Goal: Task Accomplishment & Management: Use online tool/utility

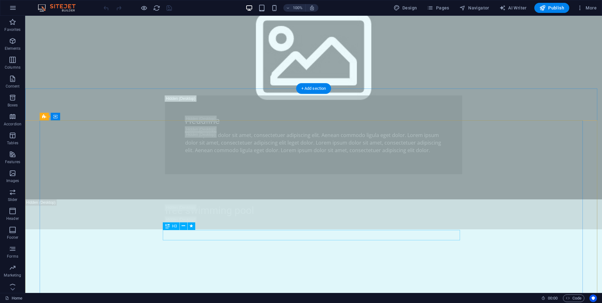
scroll to position [535, 0]
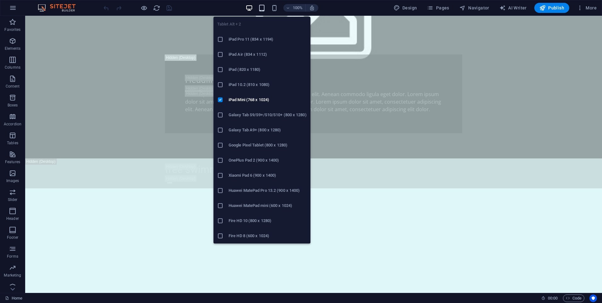
click at [264, 9] on icon "button" at bounding box center [261, 7] width 7 height 7
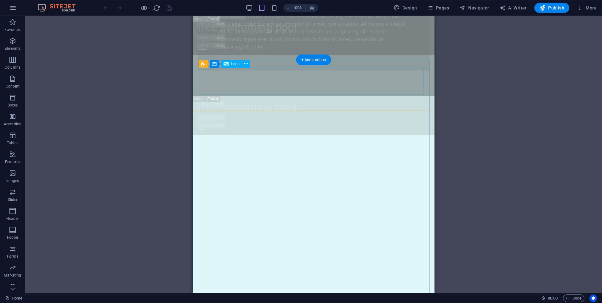
scroll to position [567, 0]
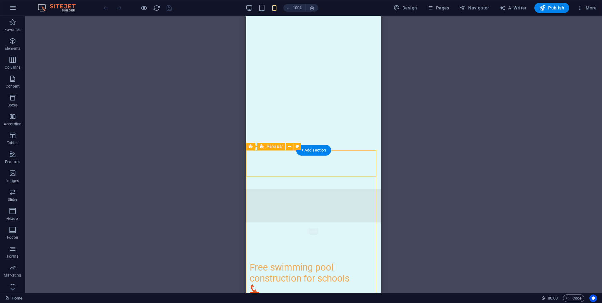
scroll to position [756, 0]
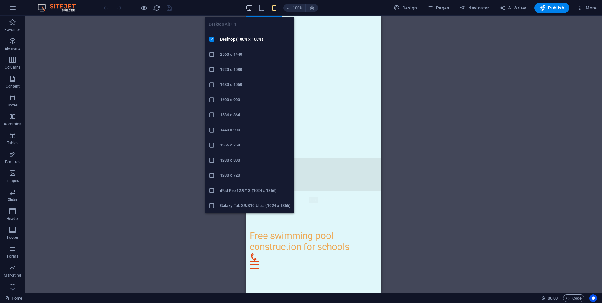
click at [248, 8] on icon "button" at bounding box center [249, 7] width 7 height 7
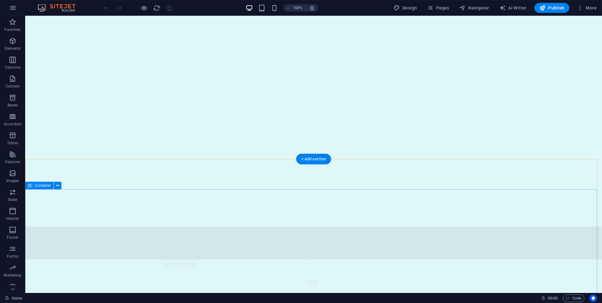
scroll to position [756, 0]
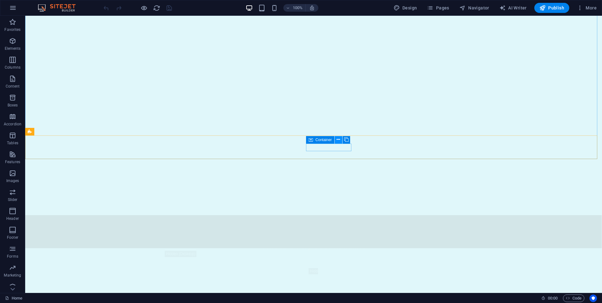
click at [0, 0] on icon at bounding box center [0, 0] width 0 height 0
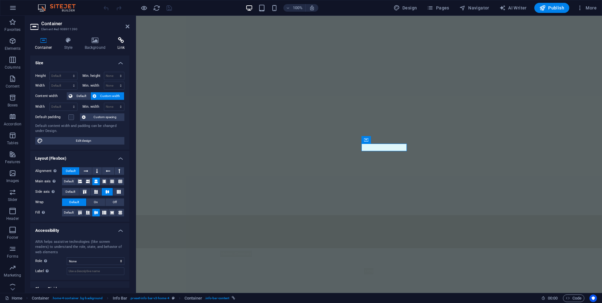
click at [117, 45] on h4 "Link" at bounding box center [121, 43] width 17 height 13
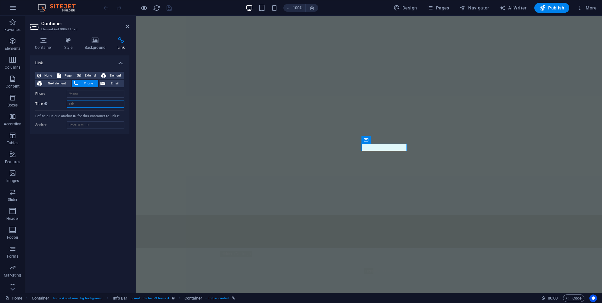
click at [87, 105] on input "Title Additional link description, should not be the same as the link text. The…" at bounding box center [96, 104] width 58 height 8
click at [89, 96] on input "Phone" at bounding box center [96, 94] width 58 height 8
click at [69, 106] on input "Title Additional link description, should not be the same as the link text. The…" at bounding box center [96, 104] width 58 height 8
type input "call"
click at [76, 94] on input "Phone" at bounding box center [96, 94] width 58 height 8
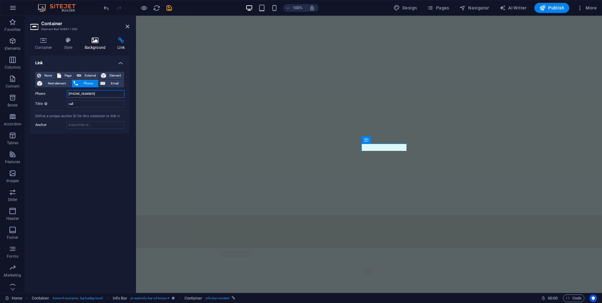
type input "[PHONE_NUMBER]"
click at [95, 40] on icon at bounding box center [95, 40] width 31 height 6
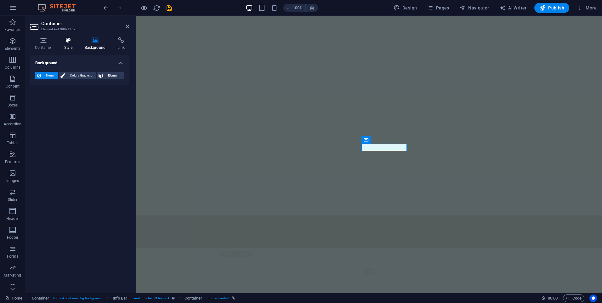
click at [69, 41] on icon at bounding box center [69, 40] width 18 height 6
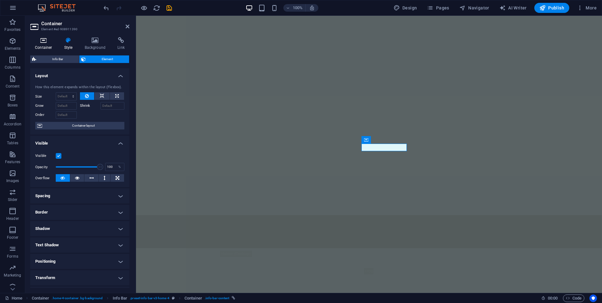
click at [45, 45] on h4 "Container" at bounding box center [44, 43] width 29 height 13
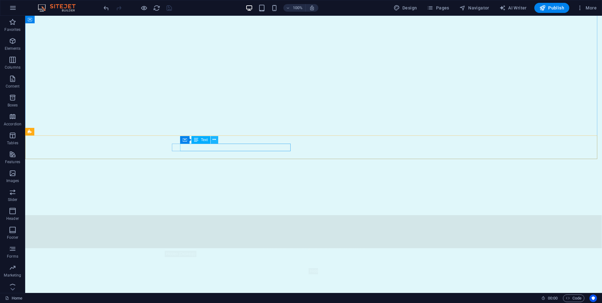
click at [215, 139] on icon at bounding box center [214, 139] width 3 height 7
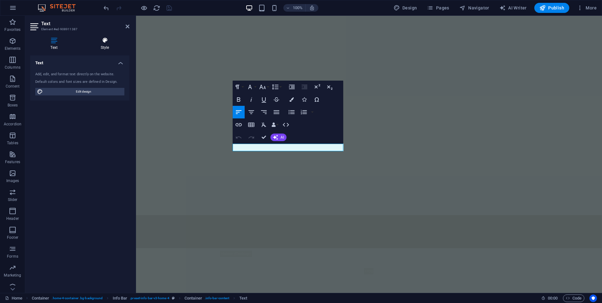
click at [102, 44] on h4 "Style" at bounding box center [104, 43] width 49 height 13
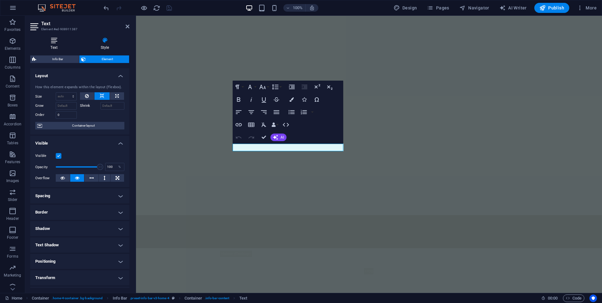
click at [54, 41] on icon at bounding box center [54, 40] width 48 height 6
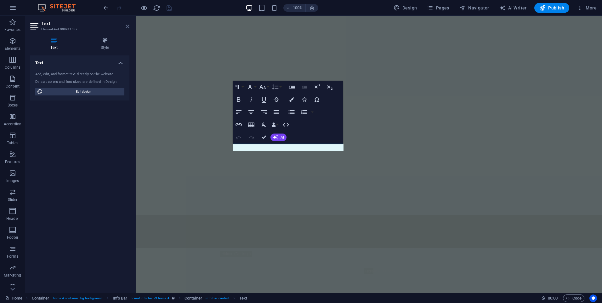
click at [129, 26] on icon at bounding box center [128, 26] width 4 height 5
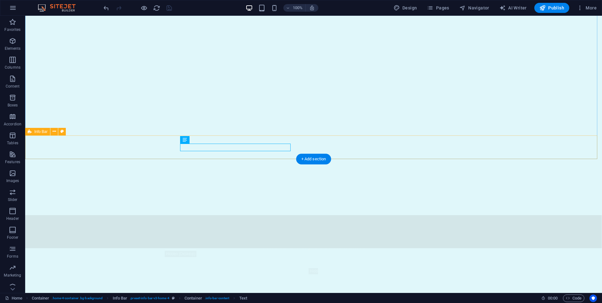
click at [206, 138] on icon at bounding box center [204, 139] width 3 height 7
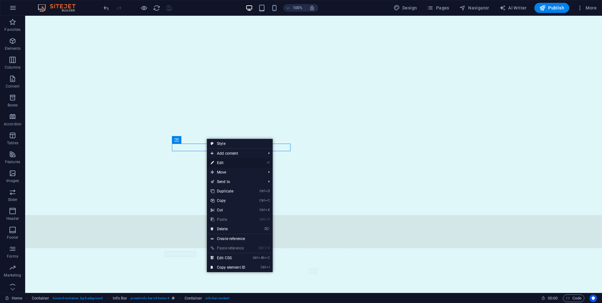
click at [222, 163] on link "⏎ Edit" at bounding box center [228, 162] width 42 height 9
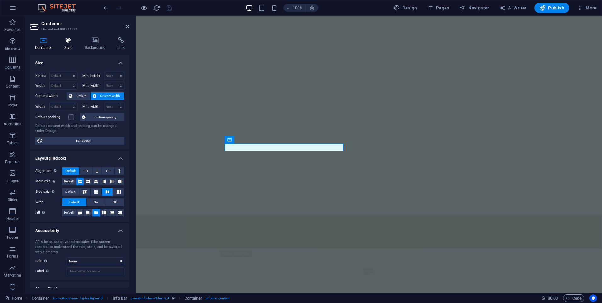
click at [69, 44] on h4 "Style" at bounding box center [70, 43] width 20 height 13
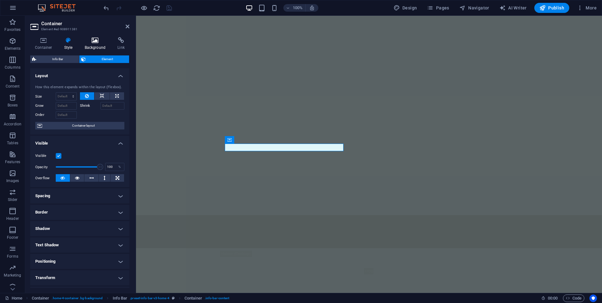
click at [94, 45] on h4 "Background" at bounding box center [96, 43] width 33 height 13
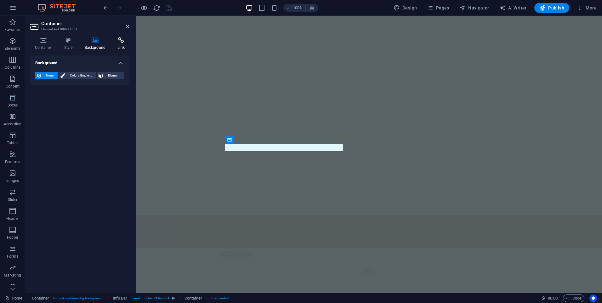
click at [120, 42] on icon at bounding box center [121, 40] width 17 height 6
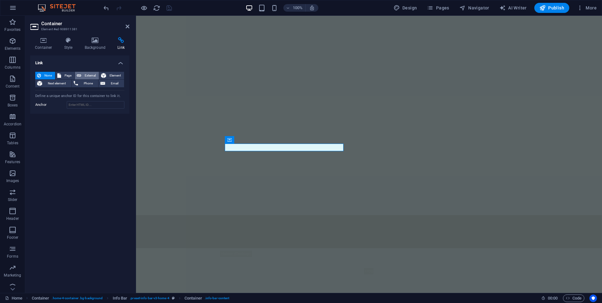
click at [83, 75] on span "External" at bounding box center [90, 76] width 14 height 8
select select "blank"
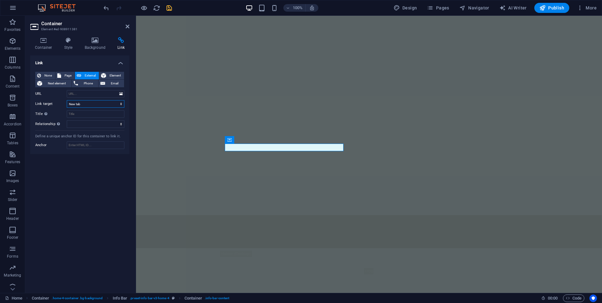
click at [83, 102] on select "New tab Same tab Overlay" at bounding box center [96, 104] width 58 height 8
click at [67, 100] on select "New tab Same tab Overlay" at bounding box center [96, 104] width 58 height 8
click at [88, 114] on input "Title Additional link description, should not be the same as the link text. The…" at bounding box center [96, 114] width 58 height 8
type input "map"
click at [88, 123] on select "alternate author bookmark external help license next nofollow noreferrer noopen…" at bounding box center [96, 124] width 58 height 8
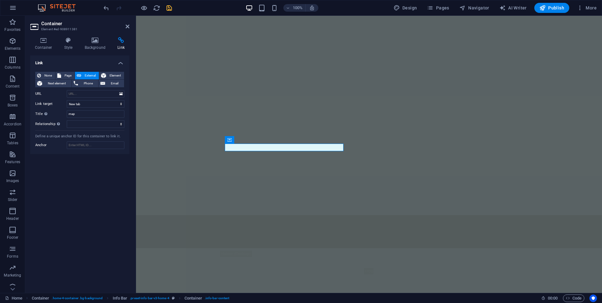
click at [33, 177] on div "Link None Page External Element Next element Phone Email Page Home Subpage Lega…" at bounding box center [79, 171] width 99 height 232
click at [77, 122] on select "alternate author bookmark external help license next nofollow noreferrer noopen…" at bounding box center [96, 124] width 58 height 8
click at [34, 170] on div "Link None Page External Element Next element Phone Email Page Home Subpage Lega…" at bounding box center [79, 171] width 99 height 232
click at [78, 94] on input "URL" at bounding box center [96, 94] width 58 height 8
paste input "https://maps.app.goo.gl/HAn4K9x4bsUAAHQv9"
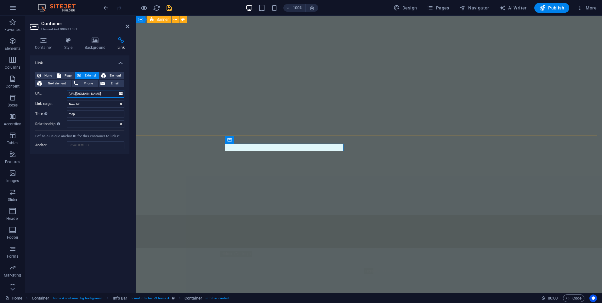
scroll to position [0, 20]
type input "https://maps.app.goo.gl/HAn4K9x4bsUAAHQv9"
click at [85, 193] on div "Link None Page External Element Next element Phone Email Page Home Subpage Lega…" at bounding box center [79, 171] width 99 height 232
click at [44, 46] on h4 "Container" at bounding box center [44, 43] width 29 height 13
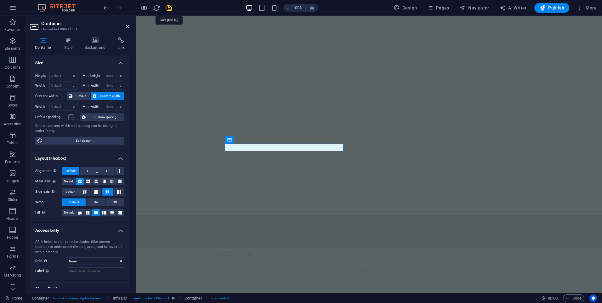
click at [170, 8] on icon "save" at bounding box center [169, 7] width 7 height 7
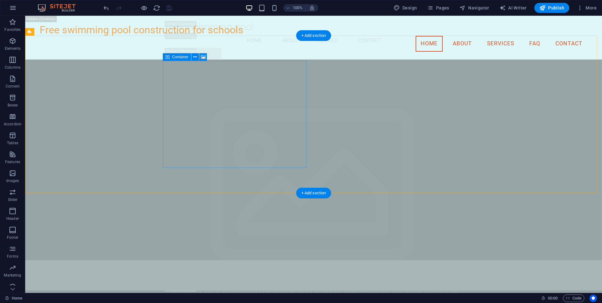
scroll to position [1386, 0]
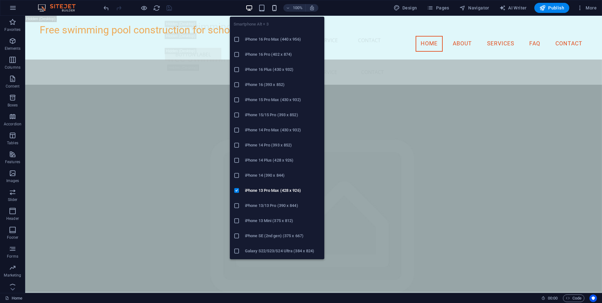
click at [276, 8] on icon "button" at bounding box center [285, 1] width 273 height 13
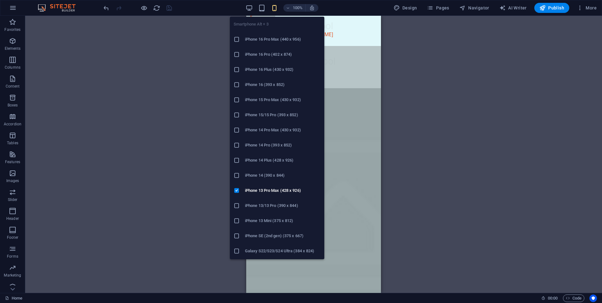
scroll to position [1432, 0]
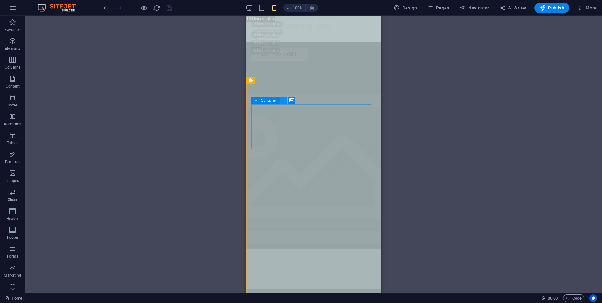
click at [282, 101] on icon at bounding box center [283, 100] width 3 height 7
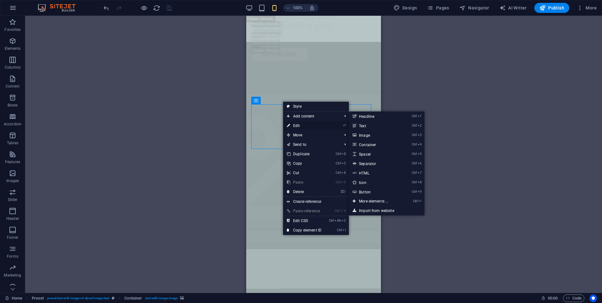
click at [297, 125] on link "⏎ Edit" at bounding box center [304, 125] width 42 height 9
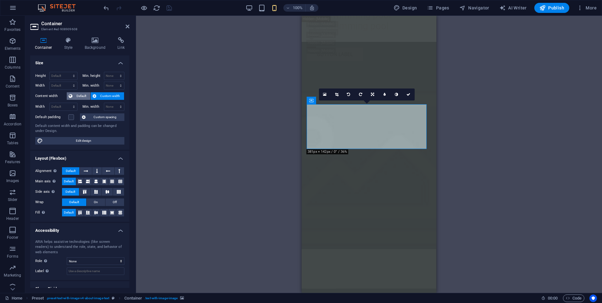
click at [78, 96] on span "Default" at bounding box center [81, 96] width 14 height 8
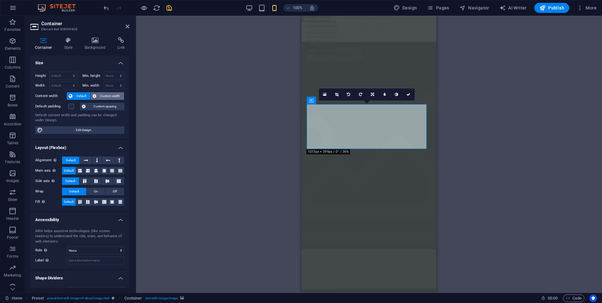
click at [99, 97] on span "Custom width" at bounding box center [110, 96] width 24 height 8
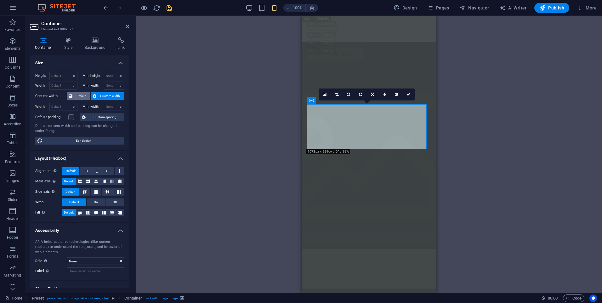
click at [78, 95] on span "Default" at bounding box center [81, 96] width 14 height 8
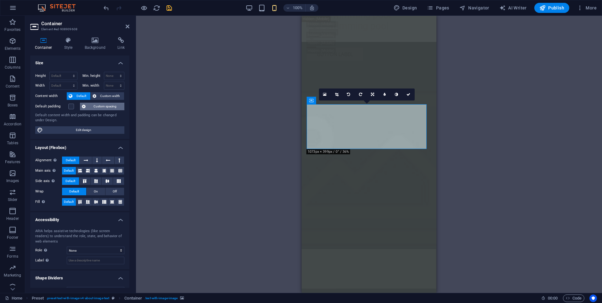
click at [103, 106] on span "Custom spacing" at bounding box center [105, 107] width 35 height 8
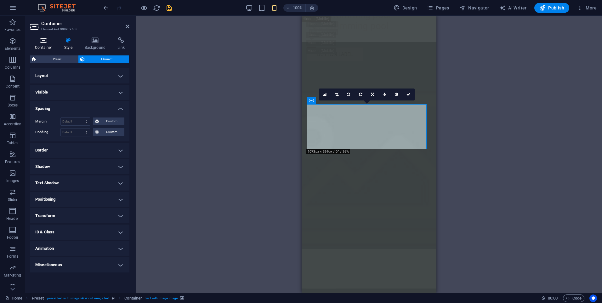
click at [43, 43] on icon at bounding box center [43, 40] width 27 height 6
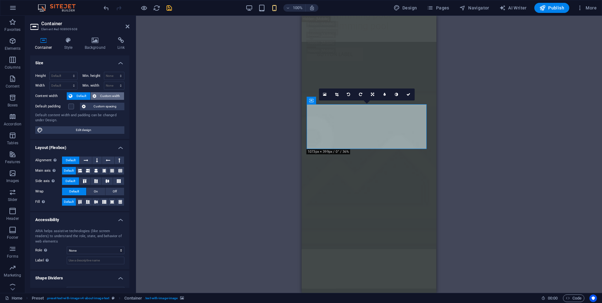
click at [108, 96] on span "Custom width" at bounding box center [110, 96] width 24 height 8
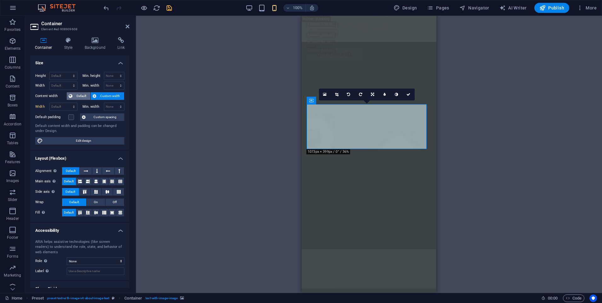
click at [78, 95] on span "Default" at bounding box center [81, 96] width 14 height 8
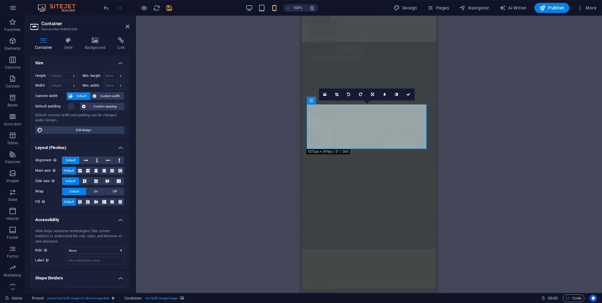
click at [69, 107] on label at bounding box center [71, 107] width 6 height 6
click at [0, 0] on input "Default padding" at bounding box center [0, 0] width 0 height 0
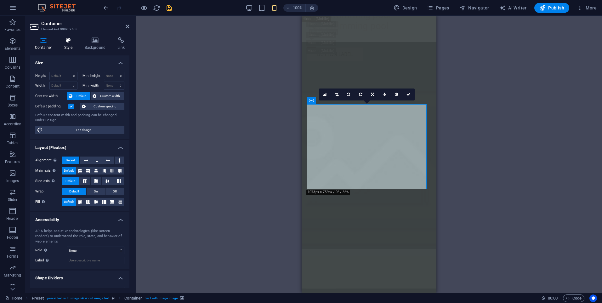
click at [69, 45] on h4 "Style" at bounding box center [70, 43] width 20 height 13
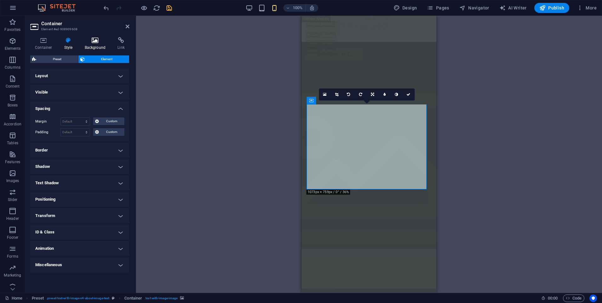
click at [97, 45] on h4 "Background" at bounding box center [96, 43] width 33 height 13
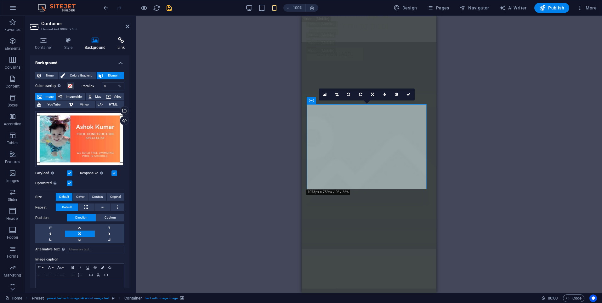
click at [118, 45] on h4 "Link" at bounding box center [121, 43] width 17 height 13
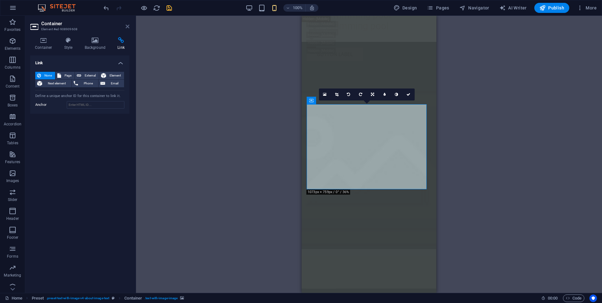
click at [127, 26] on icon at bounding box center [128, 26] width 4 height 5
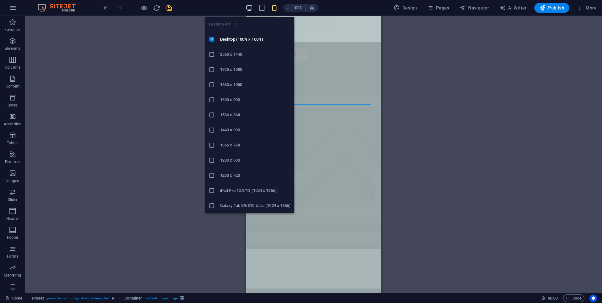
click at [248, 7] on icon "button" at bounding box center [249, 7] width 7 height 7
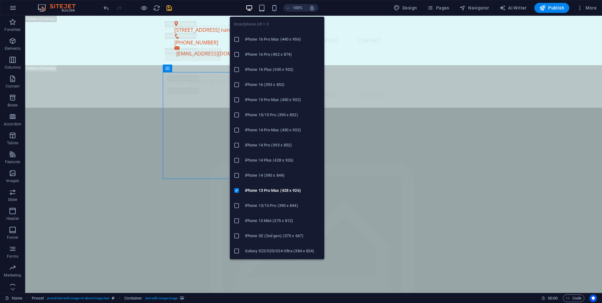
drag, startPoint x: 3, startPoint y: 83, endPoint x: 237, endPoint y: 98, distance: 234.4
click at [237, 98] on icon at bounding box center [237, 100] width 6 height 6
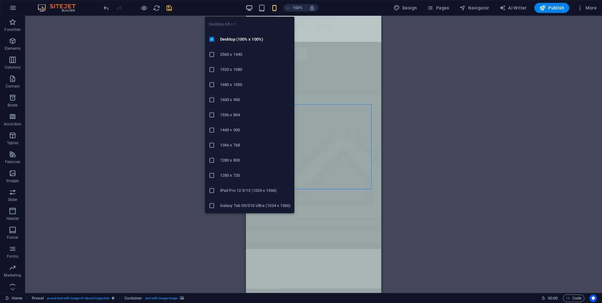
click at [251, 9] on icon "button" at bounding box center [249, 7] width 7 height 7
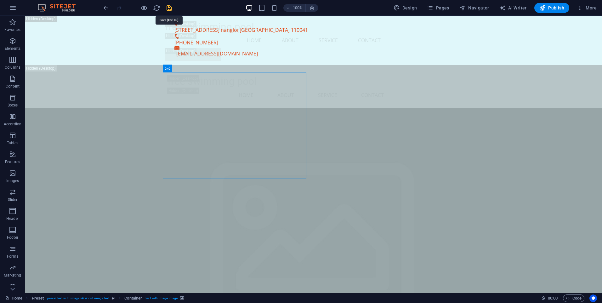
click at [169, 7] on icon "save" at bounding box center [169, 7] width 7 height 7
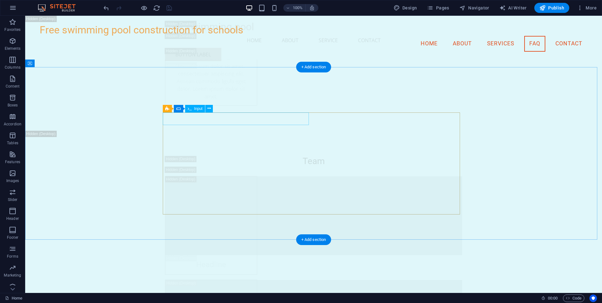
scroll to position [8358, 0]
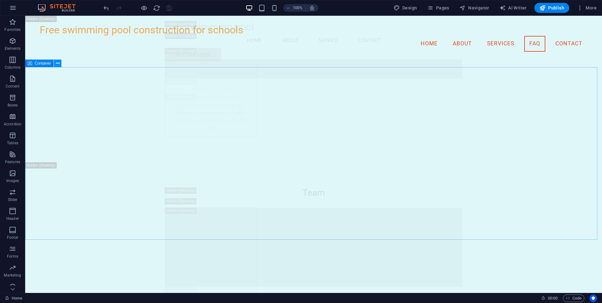
click at [59, 62] on icon at bounding box center [57, 63] width 3 height 7
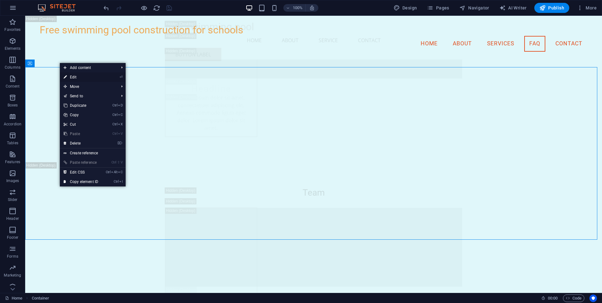
click at [80, 78] on link "⏎ Edit" at bounding box center [81, 76] width 42 height 9
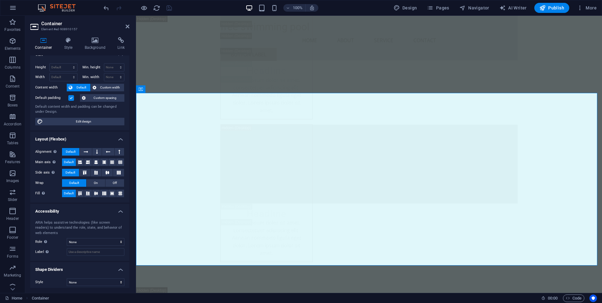
scroll to position [12, 0]
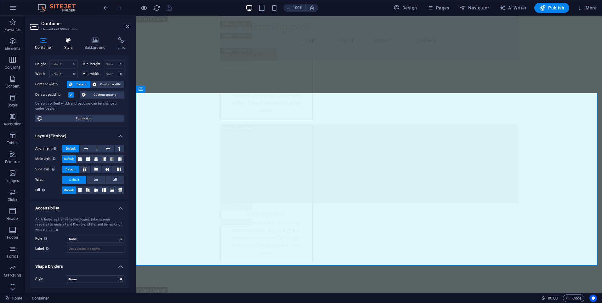
click at [70, 43] on icon at bounding box center [69, 40] width 18 height 6
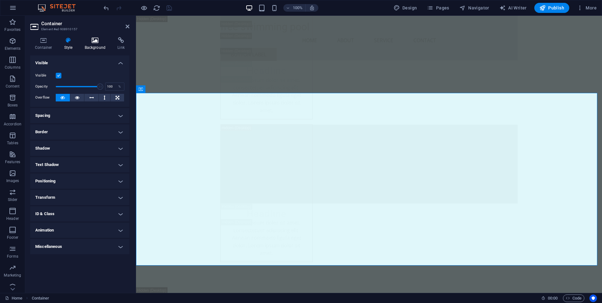
click at [85, 43] on icon at bounding box center [95, 40] width 31 height 6
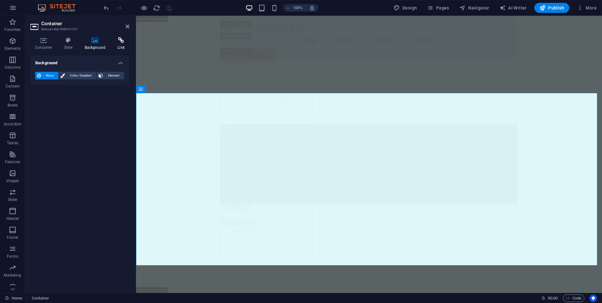
click at [116, 44] on h4 "Link" at bounding box center [121, 43] width 17 height 13
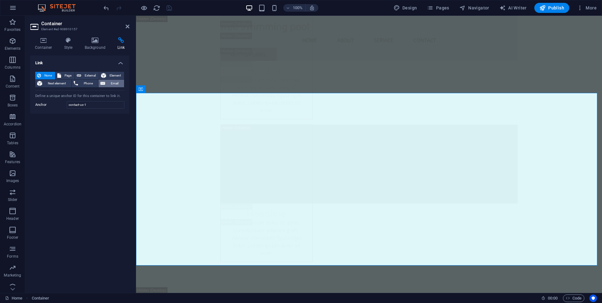
click at [108, 82] on span "Email" at bounding box center [114, 84] width 15 height 8
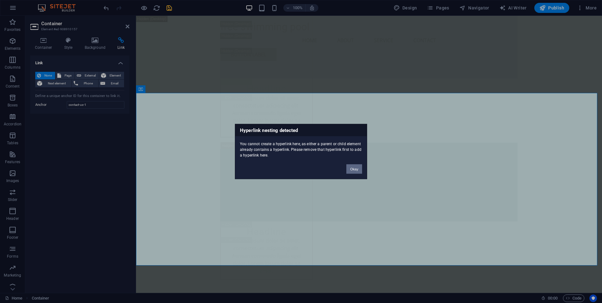
click at [357, 168] on button "Okay" at bounding box center [354, 168] width 16 height 9
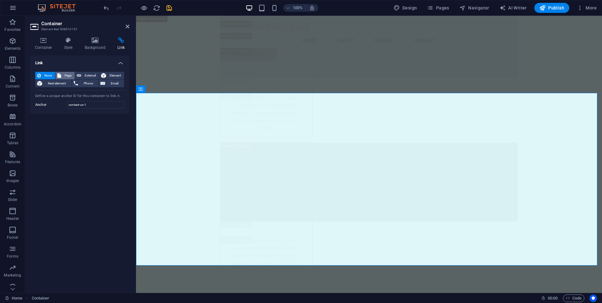
click at [65, 75] on span "Page" at bounding box center [68, 76] width 10 height 8
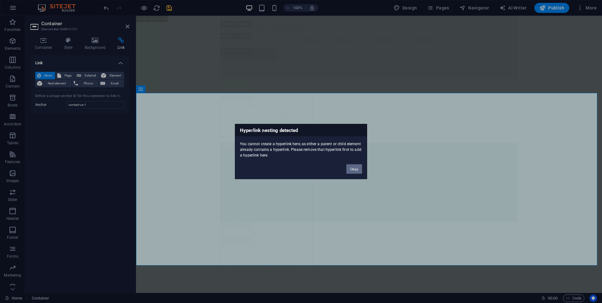
click at [358, 168] on button "Okay" at bounding box center [354, 168] width 16 height 9
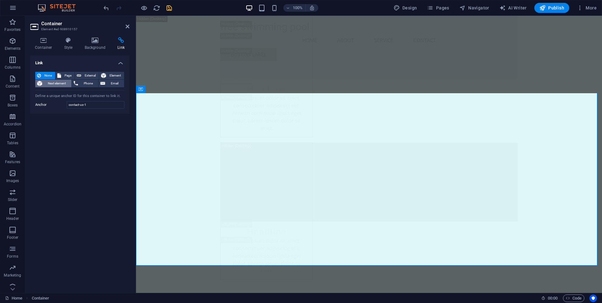
click at [51, 84] on span "Next element" at bounding box center [57, 84] width 26 height 8
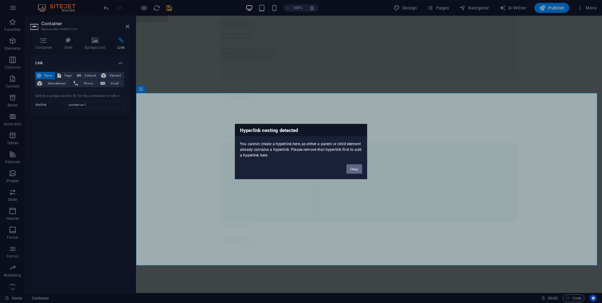
click at [355, 169] on button "Okay" at bounding box center [354, 168] width 16 height 9
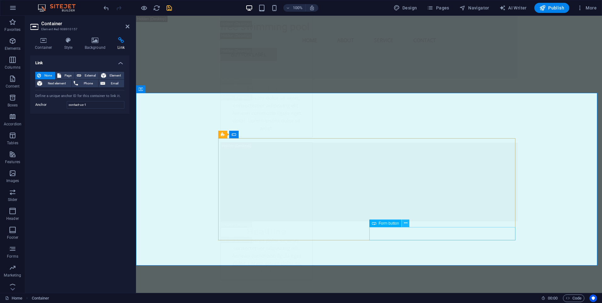
click at [407, 226] on button at bounding box center [406, 223] width 8 height 8
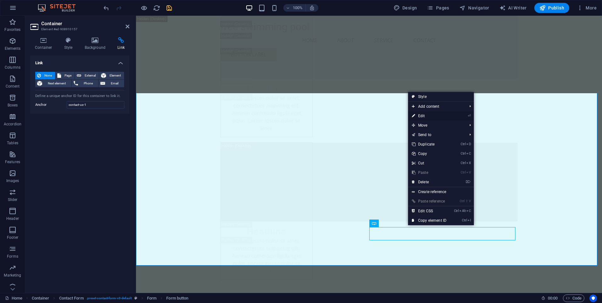
click at [435, 113] on link "⏎ Edit" at bounding box center [429, 115] width 42 height 9
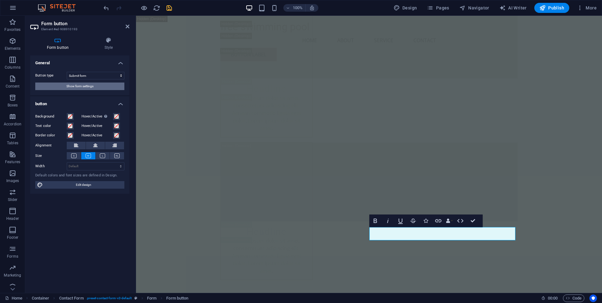
click at [93, 85] on span "Show form settings" at bounding box center [79, 86] width 27 height 8
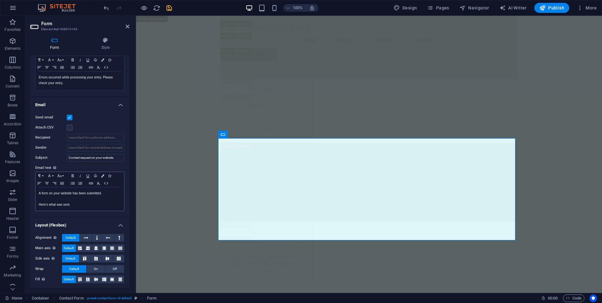
scroll to position [120, 0]
click at [70, 116] on label at bounding box center [70, 117] width 6 height 6
click at [0, 0] on input "Send email" at bounding box center [0, 0] width 0 height 0
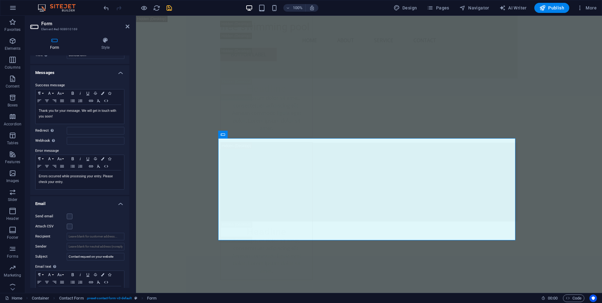
scroll to position [0, 0]
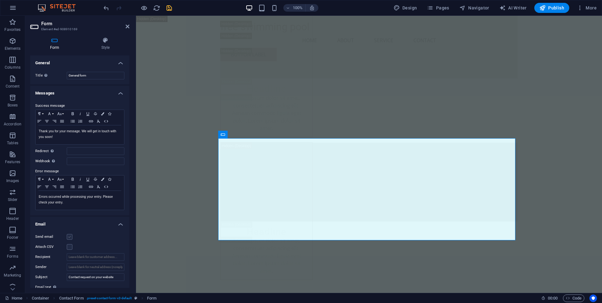
click at [71, 237] on label at bounding box center [70, 237] width 6 height 6
click at [0, 0] on input "Send email" at bounding box center [0, 0] width 0 height 0
click at [168, 9] on icon "save" at bounding box center [169, 7] width 7 height 7
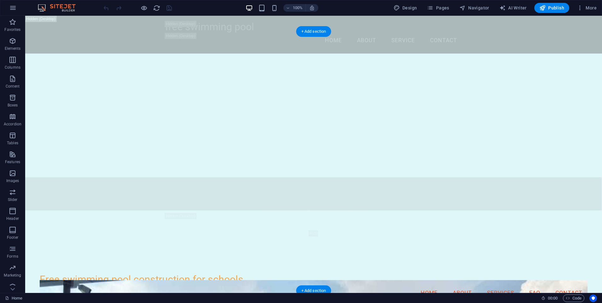
scroll to position [567, 0]
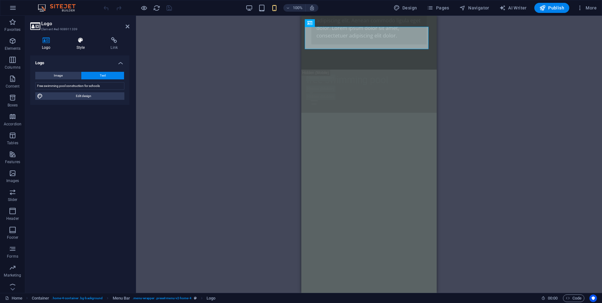
click at [81, 47] on h4 "Style" at bounding box center [82, 43] width 34 height 13
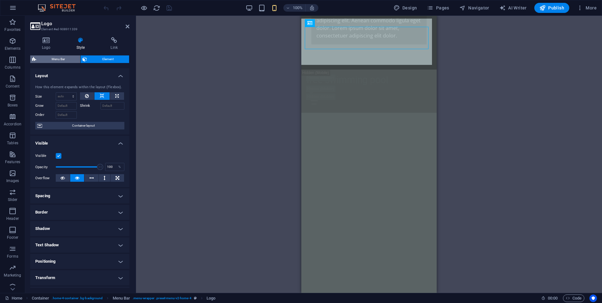
click at [61, 61] on span "Menu Bar" at bounding box center [58, 59] width 40 height 8
select select "vw"
select select "rem"
select select "vw"
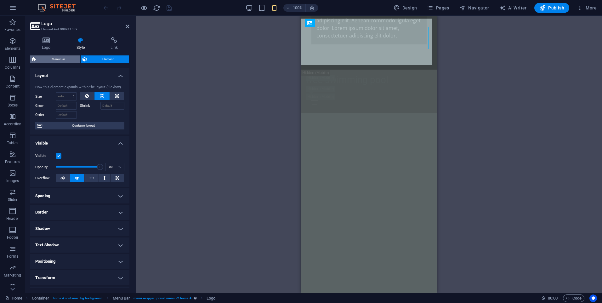
select select "preset-menu-v2-home-4"
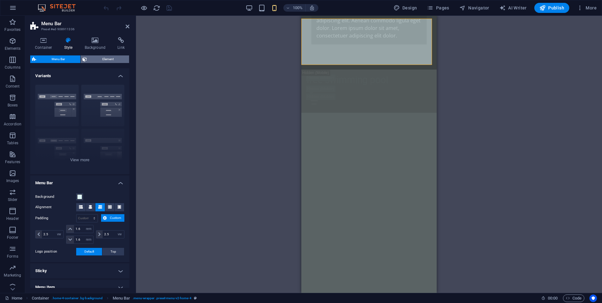
click at [99, 60] on span "Element" at bounding box center [108, 59] width 38 height 8
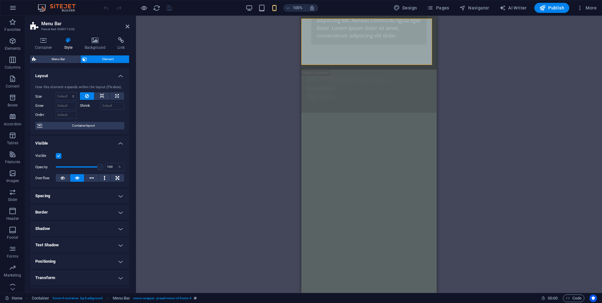
click at [105, 58] on span "Element" at bounding box center [108, 59] width 38 height 8
click at [99, 42] on icon at bounding box center [95, 40] width 31 height 6
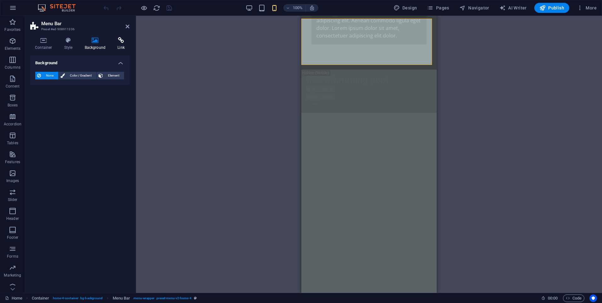
click at [119, 46] on h4 "Link" at bounding box center [121, 43] width 17 height 13
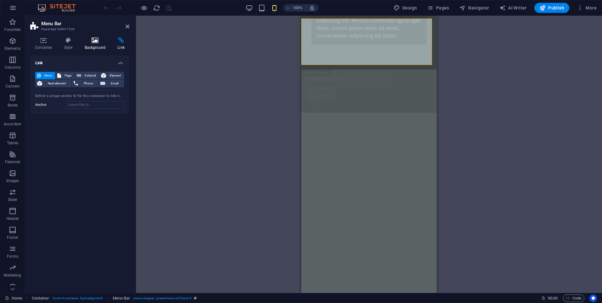
click at [96, 45] on h4 "Background" at bounding box center [96, 43] width 33 height 13
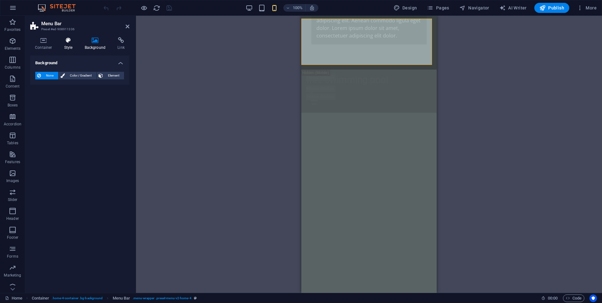
click at [64, 44] on h4 "Style" at bounding box center [70, 43] width 20 height 13
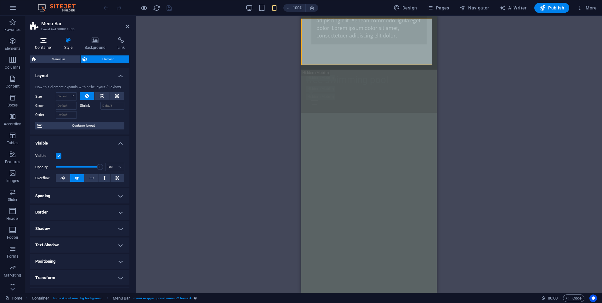
click at [49, 46] on h4 "Container" at bounding box center [44, 43] width 29 height 13
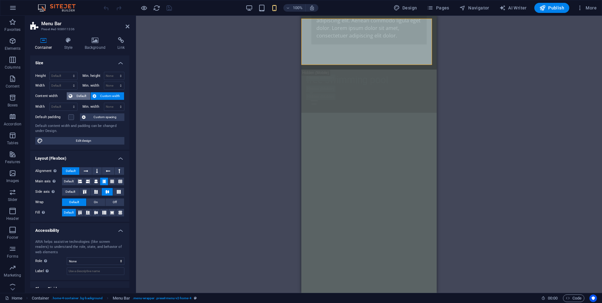
click at [76, 99] on span "Default" at bounding box center [81, 96] width 14 height 8
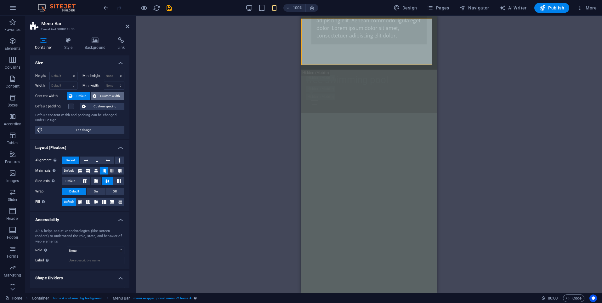
click at [101, 95] on span "Custom width" at bounding box center [110, 96] width 24 height 8
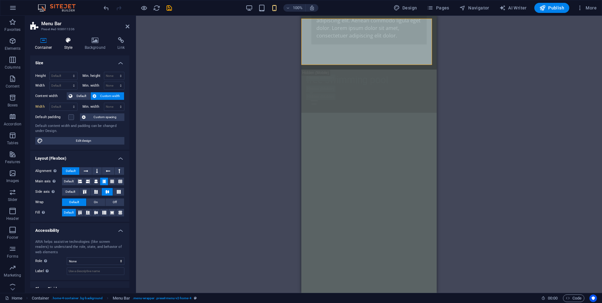
click at [69, 40] on icon at bounding box center [69, 40] width 18 height 6
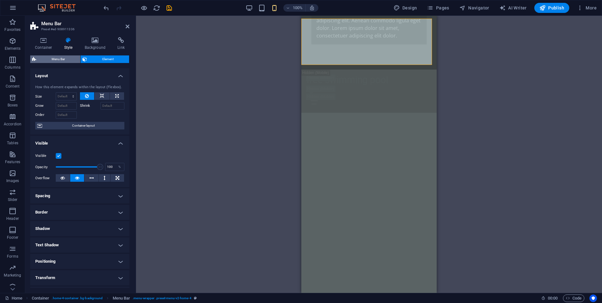
click at [61, 59] on span "Menu Bar" at bounding box center [58, 59] width 40 height 8
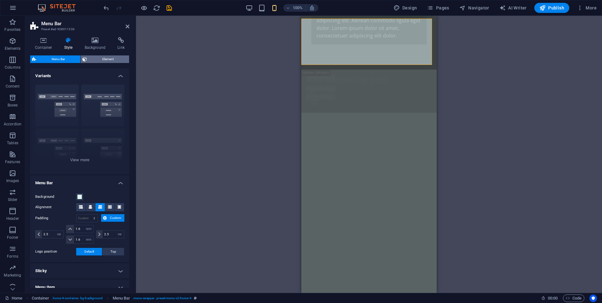
click at [95, 60] on span "Element" at bounding box center [108, 59] width 38 height 8
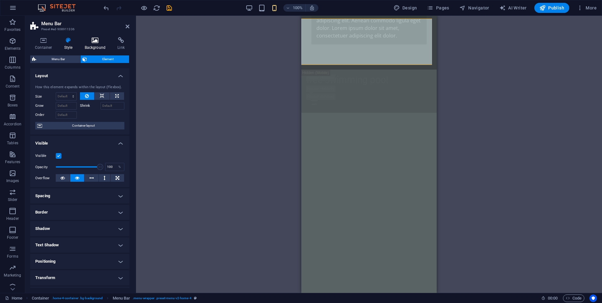
click at [95, 46] on h4 "Background" at bounding box center [96, 43] width 33 height 13
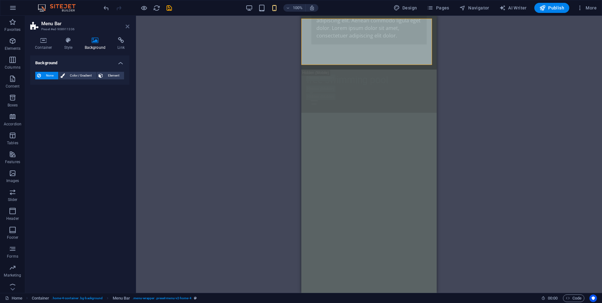
click at [126, 29] on link at bounding box center [128, 26] width 4 height 5
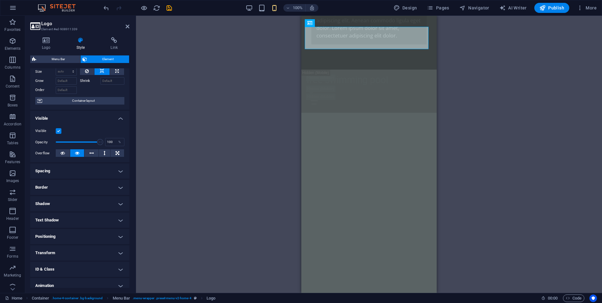
scroll to position [0, 0]
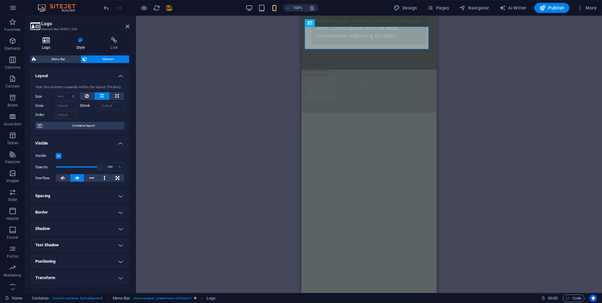
click at [46, 43] on icon at bounding box center [46, 40] width 32 height 6
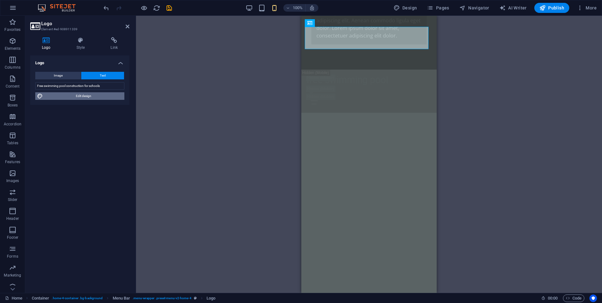
click at [88, 98] on span "Edit design" at bounding box center [84, 96] width 78 height 8
select select "rem"
select select "200"
select select "px"
select select "rem"
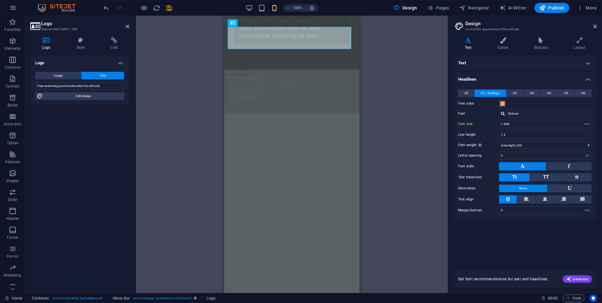
click at [586, 63] on h4 "Text" at bounding box center [525, 62] width 144 height 15
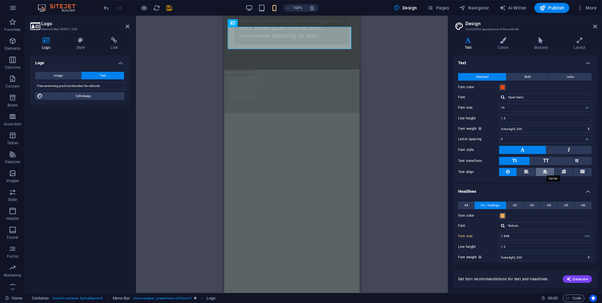
click at [545, 172] on icon at bounding box center [545, 172] width 4 height 8
click at [593, 27] on icon at bounding box center [595, 26] width 4 height 5
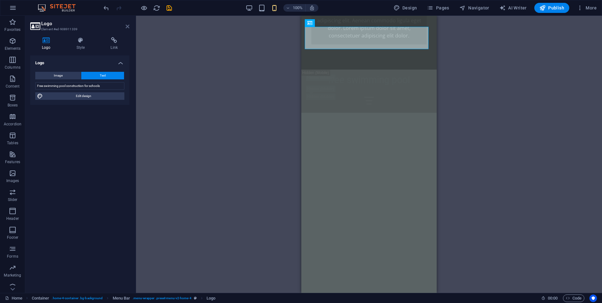
click at [126, 27] on icon at bounding box center [128, 26] width 4 height 5
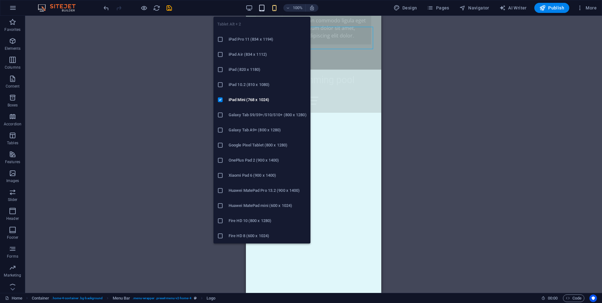
click at [264, 10] on icon "button" at bounding box center [261, 7] width 7 height 7
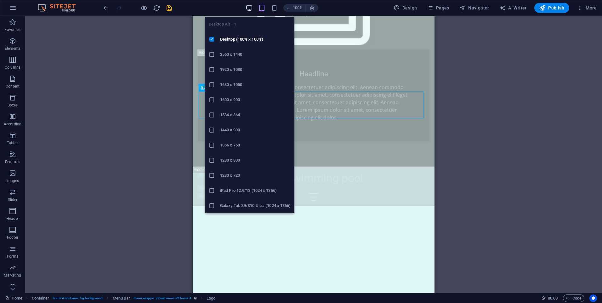
click at [249, 8] on icon "button" at bounding box center [249, 7] width 7 height 7
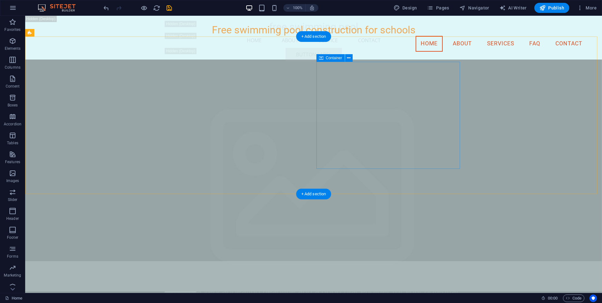
scroll to position [1385, 0]
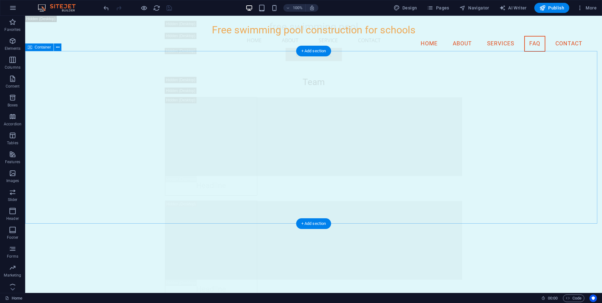
scroll to position [8374, 0]
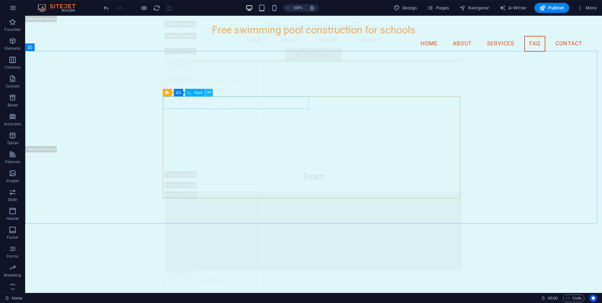
click at [210, 92] on icon at bounding box center [208, 92] width 3 height 7
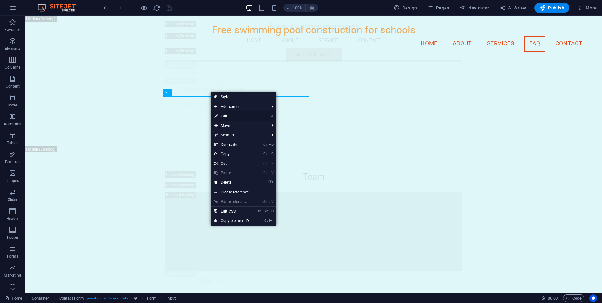
click at [225, 116] on link "⏎ Edit" at bounding box center [232, 115] width 42 height 9
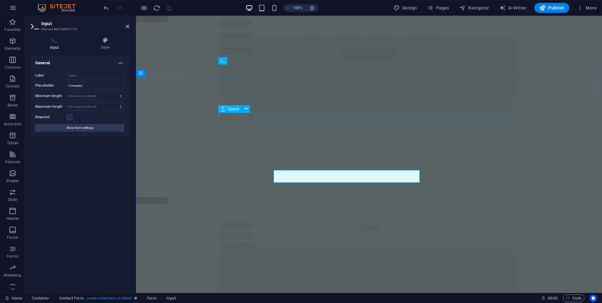
scroll to position [8301, 0]
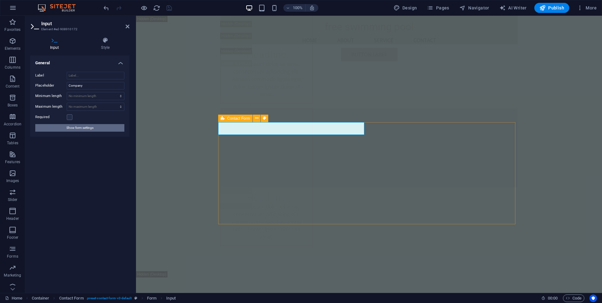
click at [75, 128] on span "Show form settings" at bounding box center [79, 128] width 27 height 8
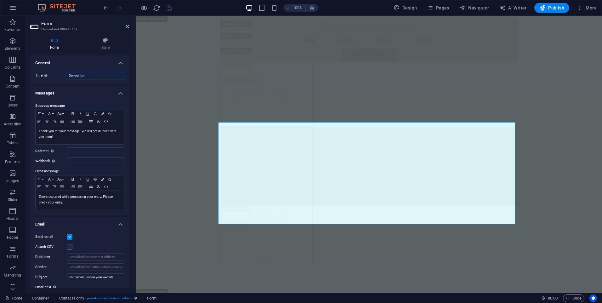
click at [93, 76] on input "General form" at bounding box center [96, 76] width 58 height 8
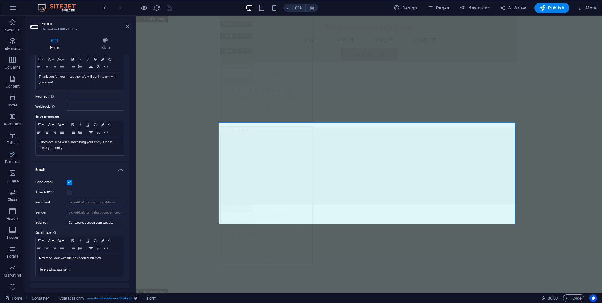
scroll to position [63, 0]
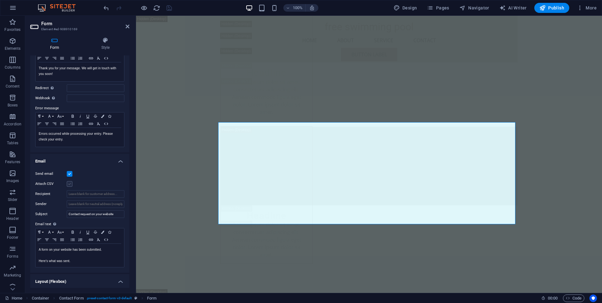
click at [71, 183] on label at bounding box center [70, 184] width 6 height 6
click at [0, 0] on input "Attach CSV" at bounding box center [0, 0] width 0 height 0
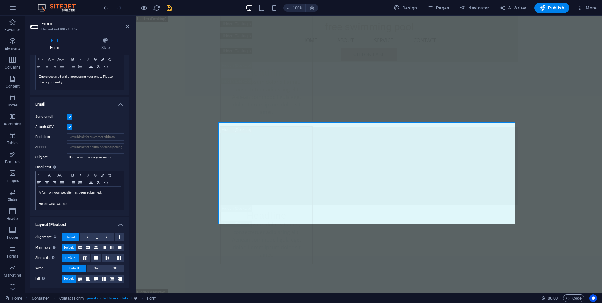
scroll to position [88, 0]
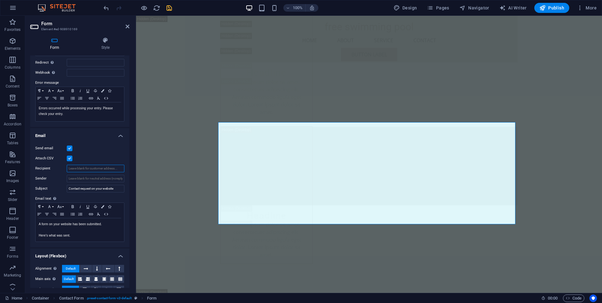
click at [84, 169] on input "Recipient" at bounding box center [96, 169] width 58 height 8
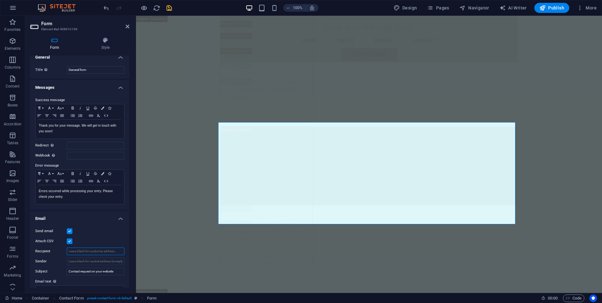
scroll to position [0, 0]
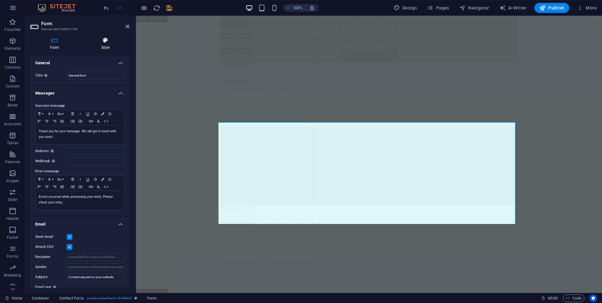
click at [102, 46] on h4 "Style" at bounding box center [106, 43] width 48 height 13
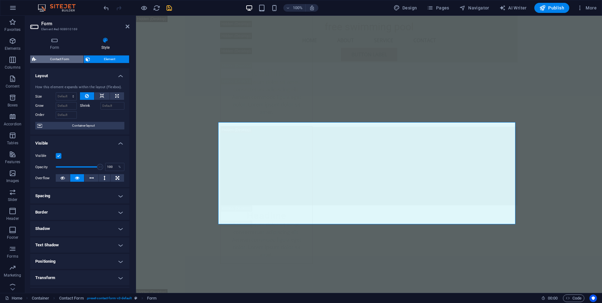
click at [64, 61] on span "Contact Form" at bounding box center [59, 59] width 43 height 8
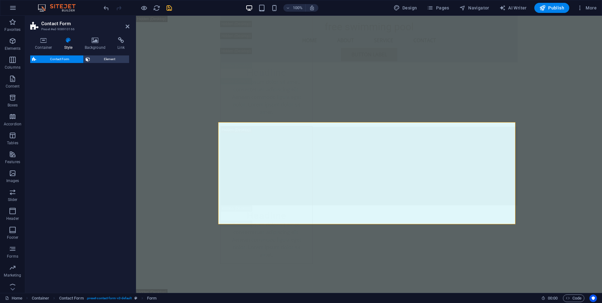
select select "rem"
select select "preset-contact-form-v3-default"
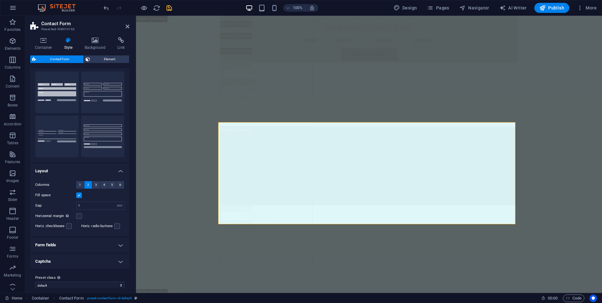
scroll to position [20, 0]
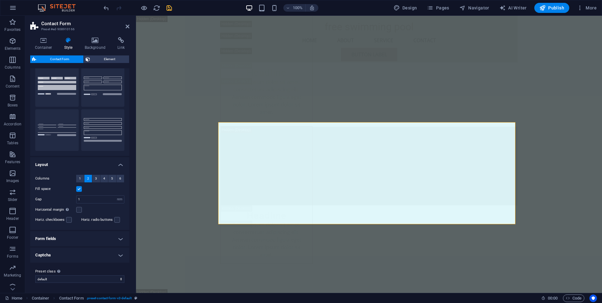
click at [78, 236] on h4 "Form fields" at bounding box center [79, 238] width 99 height 15
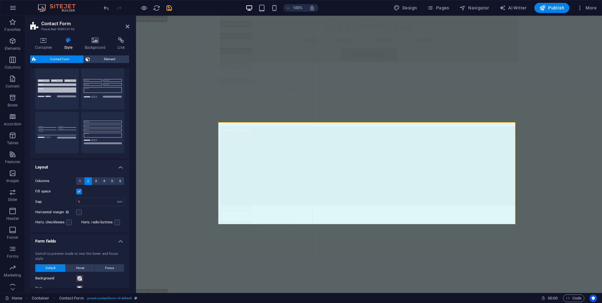
scroll to position [0, 0]
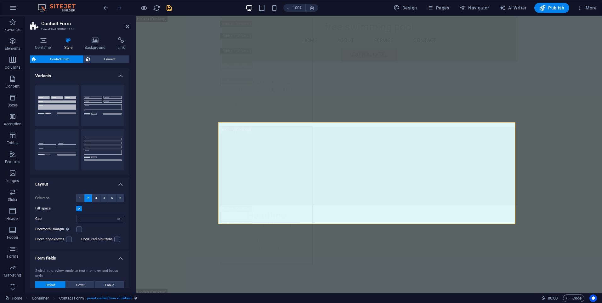
click at [119, 75] on h4 "Variants" at bounding box center [79, 73] width 99 height 11
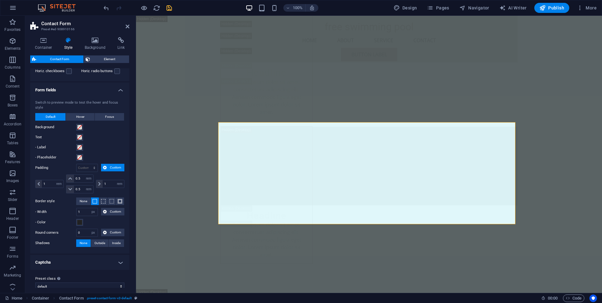
scroll to position [83, 0]
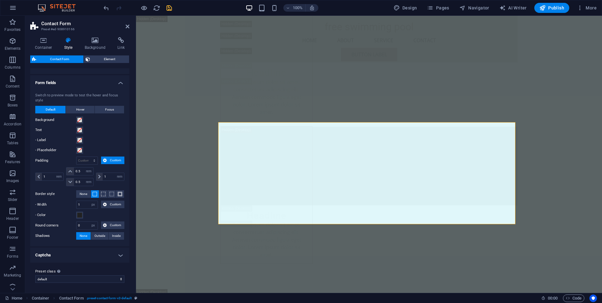
click at [95, 251] on h4 "Captcha" at bounding box center [79, 254] width 99 height 15
click at [95, 251] on h4 "Captcha" at bounding box center [79, 252] width 99 height 11
click at [95, 251] on h4 "Captcha" at bounding box center [79, 254] width 99 height 15
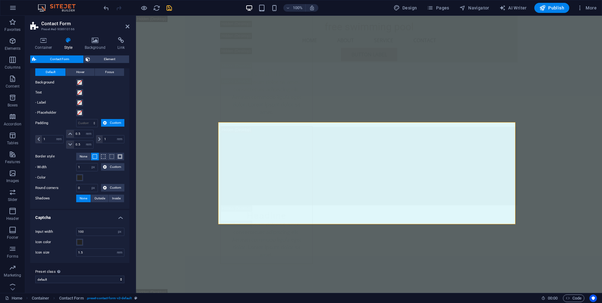
scroll to position [121, 0]
click at [75, 277] on select "plain default row Add preset class" at bounding box center [79, 279] width 89 height 8
click at [97, 214] on h4 "Captcha" at bounding box center [79, 215] width 99 height 11
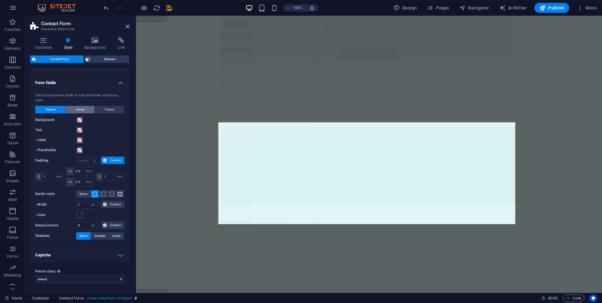
click at [82, 108] on span "Hover" at bounding box center [80, 110] width 8 height 8
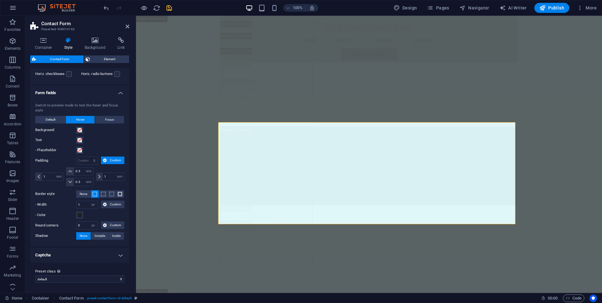
scroll to position [73, 0]
click at [109, 119] on span "Focus" at bounding box center [109, 120] width 9 height 8
click at [52, 119] on span "Default" at bounding box center [51, 120] width 10 height 8
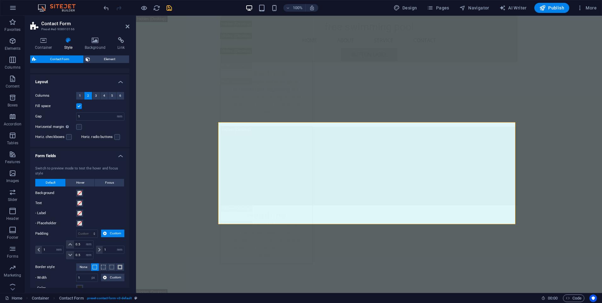
scroll to position [0, 0]
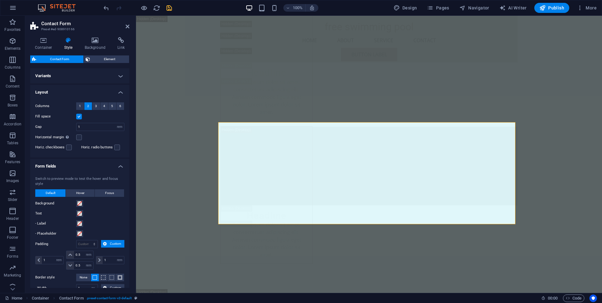
click at [105, 75] on h4 "Variants" at bounding box center [79, 75] width 99 height 15
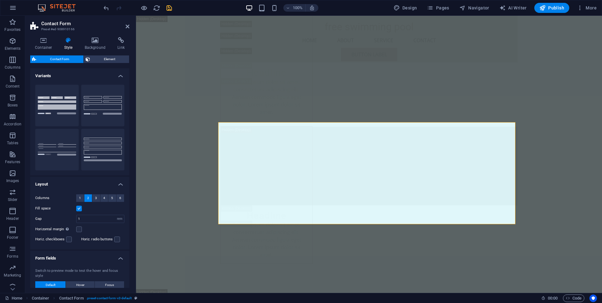
click at [116, 75] on h4 "Variants" at bounding box center [79, 73] width 99 height 11
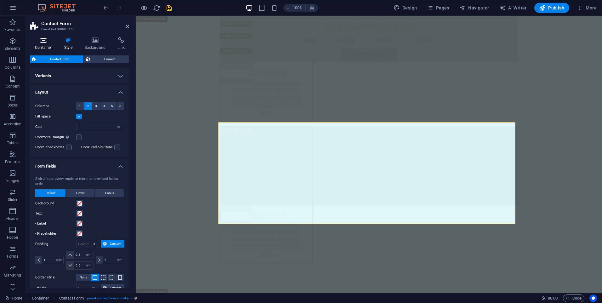
click at [44, 41] on icon at bounding box center [43, 40] width 27 height 6
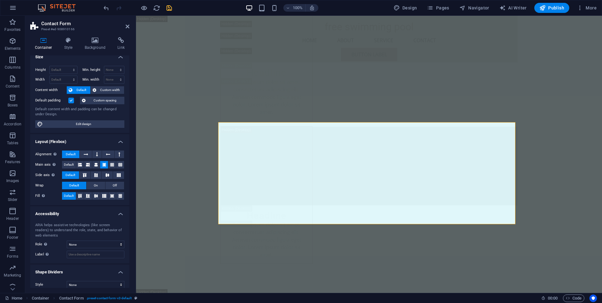
scroll to position [12, 0]
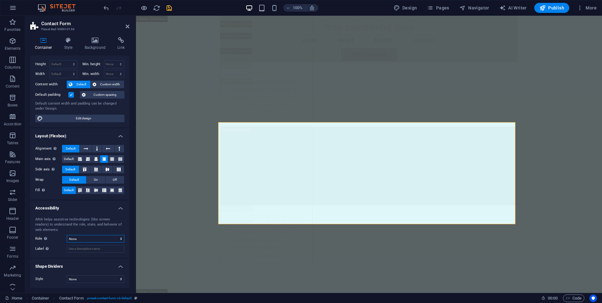
click at [98, 237] on select "None Alert Article Banner Comment Complementary Dialog Footer Header Marquee Pr…" at bounding box center [96, 239] width 58 height 8
click at [53, 252] on label "Label Use the ARIA label to provide a clear and descriptive name for elements t…" at bounding box center [50, 249] width 31 height 8
click at [67, 252] on input "Label Use the ARIA label to provide a clear and descriptive name for elements t…" at bounding box center [96, 249] width 58 height 8
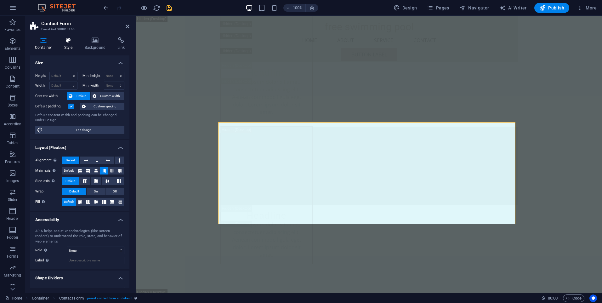
click at [67, 44] on h4 "Style" at bounding box center [70, 43] width 20 height 13
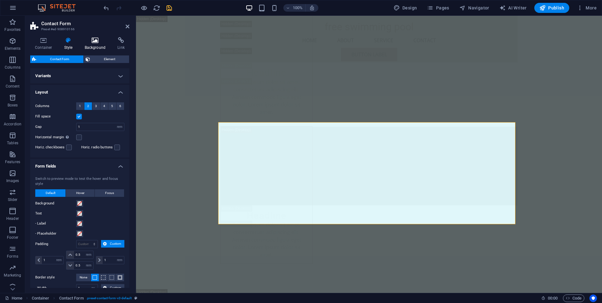
click at [96, 43] on icon at bounding box center [95, 40] width 31 height 6
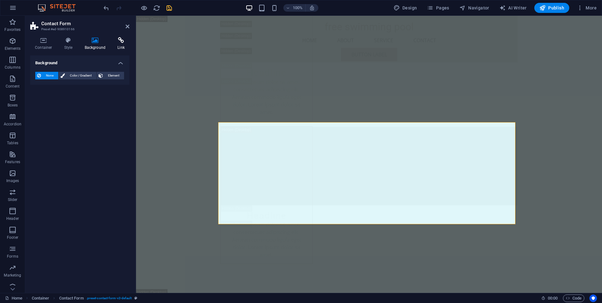
click at [119, 43] on icon at bounding box center [121, 40] width 17 height 6
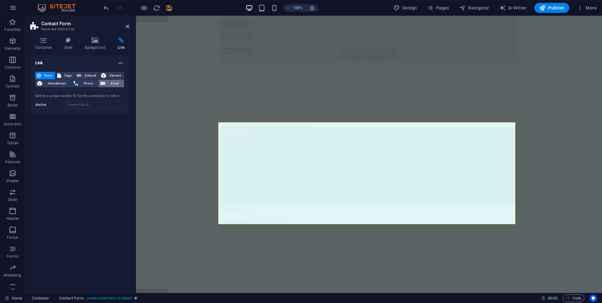
click at [111, 82] on span "Email" at bounding box center [114, 84] width 15 height 8
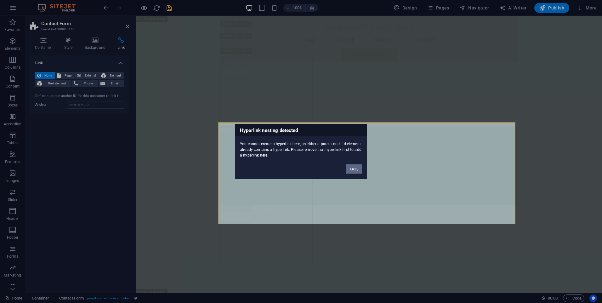
click at [350, 167] on button "Okay" at bounding box center [354, 168] width 16 height 9
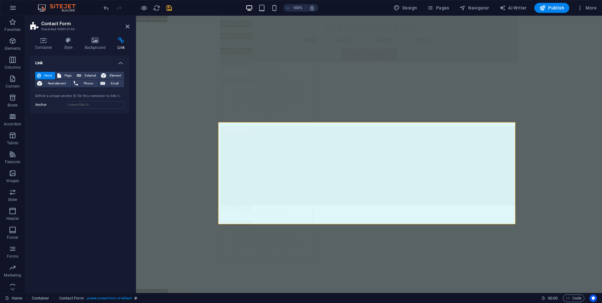
drag, startPoint x: 126, startPoint y: 28, endPoint x: 171, endPoint y: 8, distance: 48.5
click at [126, 28] on icon at bounding box center [128, 26] width 4 height 5
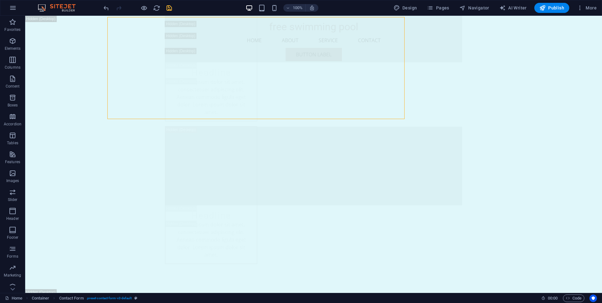
scroll to position [8406, 0]
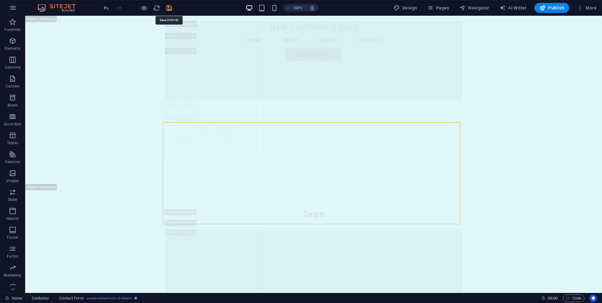
click at [171, 8] on icon "save" at bounding box center [169, 7] width 7 height 7
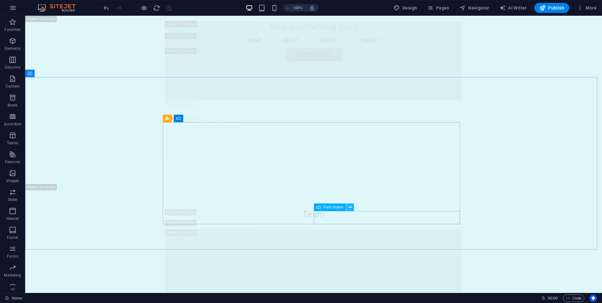
click at [350, 207] on icon at bounding box center [350, 207] width 3 height 7
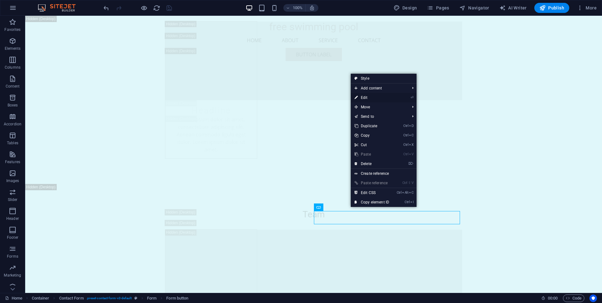
click at [371, 95] on link "⏎ Edit" at bounding box center [372, 97] width 42 height 9
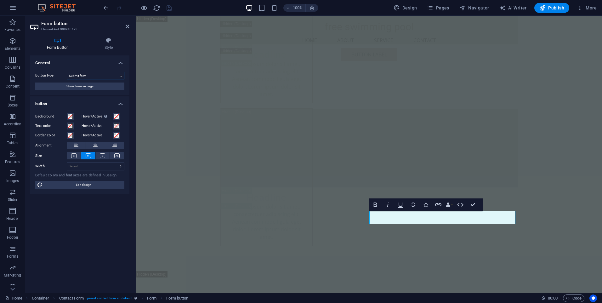
click at [89, 74] on select "Submit form Reset form No action" at bounding box center [96, 76] width 58 height 8
click at [73, 65] on h4 "General" at bounding box center [79, 60] width 99 height 11
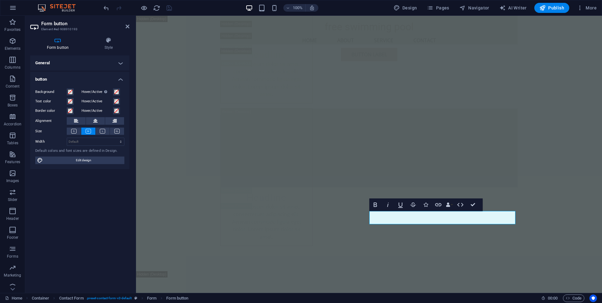
click at [92, 64] on h4 "General" at bounding box center [79, 62] width 99 height 15
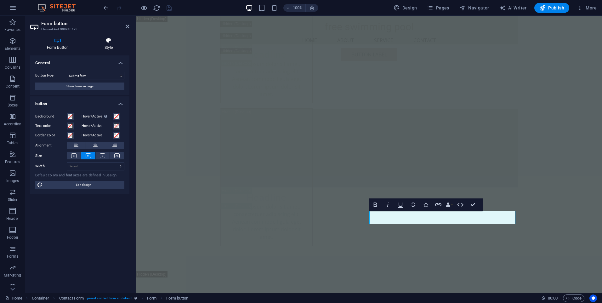
click at [105, 45] on h4 "Style" at bounding box center [109, 43] width 42 height 13
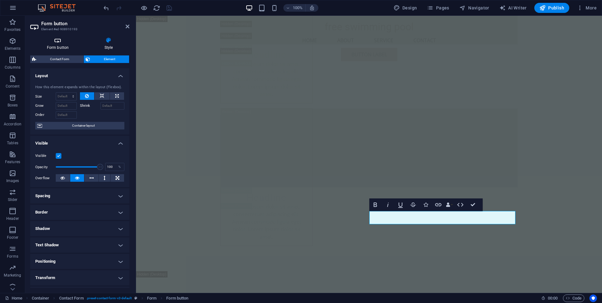
click at [59, 45] on h4 "Form button" at bounding box center [59, 43] width 58 height 13
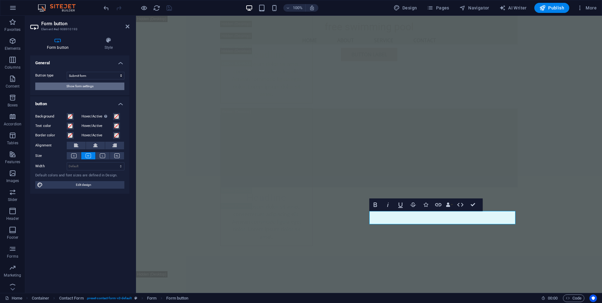
click at [77, 86] on span "Show form settings" at bounding box center [79, 86] width 27 height 8
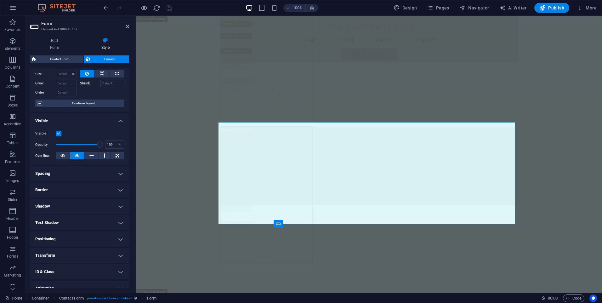
scroll to position [47, 0]
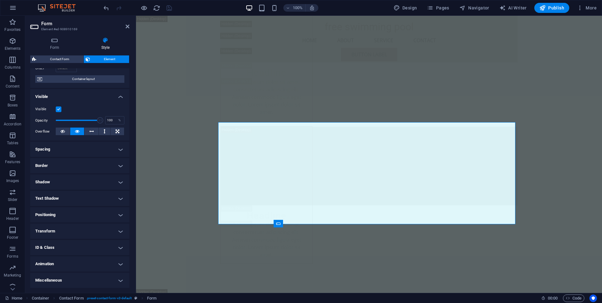
click at [65, 278] on h4 "Miscellaneous" at bounding box center [79, 280] width 99 height 15
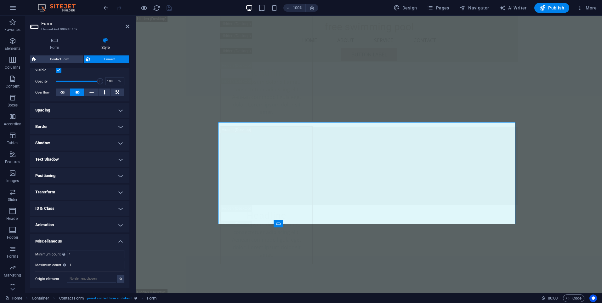
click at [91, 226] on h4 "Animation" at bounding box center [79, 224] width 99 height 15
click at [92, 207] on h4 "ID & Class" at bounding box center [79, 208] width 99 height 15
click at [94, 192] on h4 "Transform" at bounding box center [79, 191] width 99 height 15
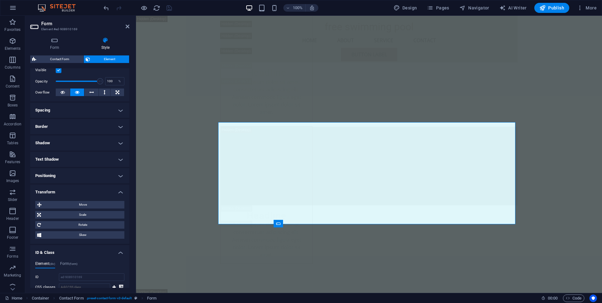
click at [93, 174] on h4 "Positioning" at bounding box center [79, 175] width 99 height 15
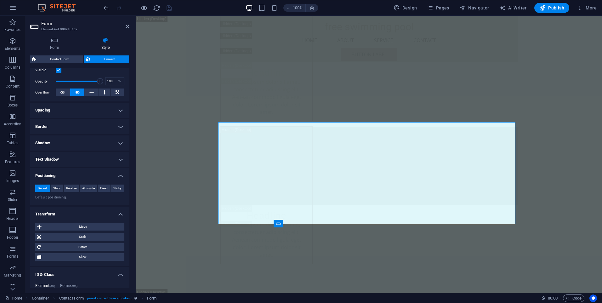
click at [92, 161] on h4 "Text Shadow" at bounding box center [79, 159] width 99 height 15
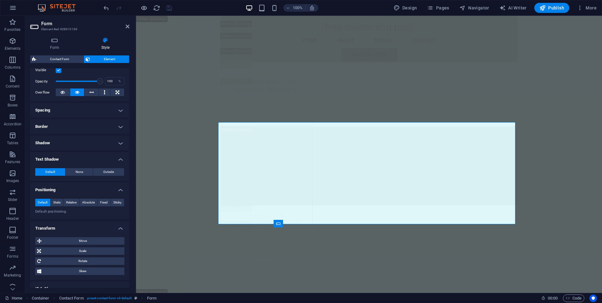
click at [90, 143] on h4 "Shadow" at bounding box center [79, 142] width 99 height 15
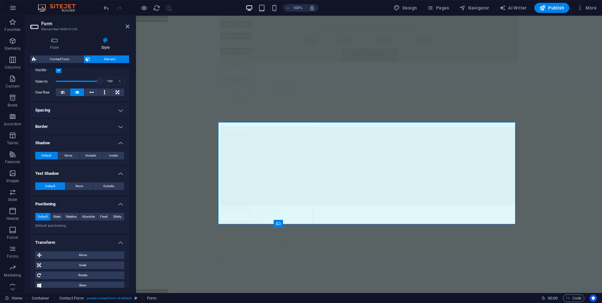
click at [89, 122] on h4 "Border" at bounding box center [79, 126] width 99 height 15
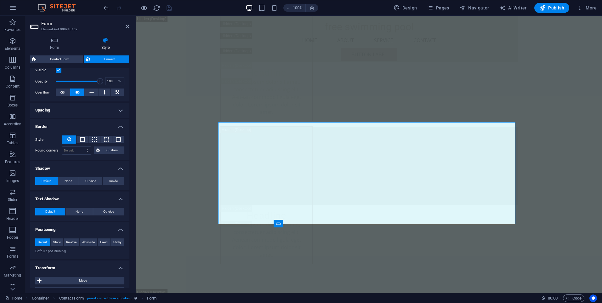
click at [88, 110] on h4 "Spacing" at bounding box center [79, 110] width 99 height 15
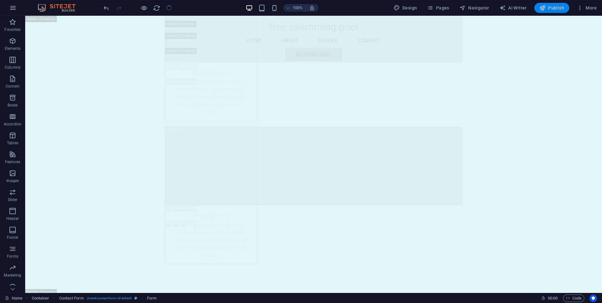
scroll to position [8406, 0]
